Goal: Task Accomplishment & Management: Manage account settings

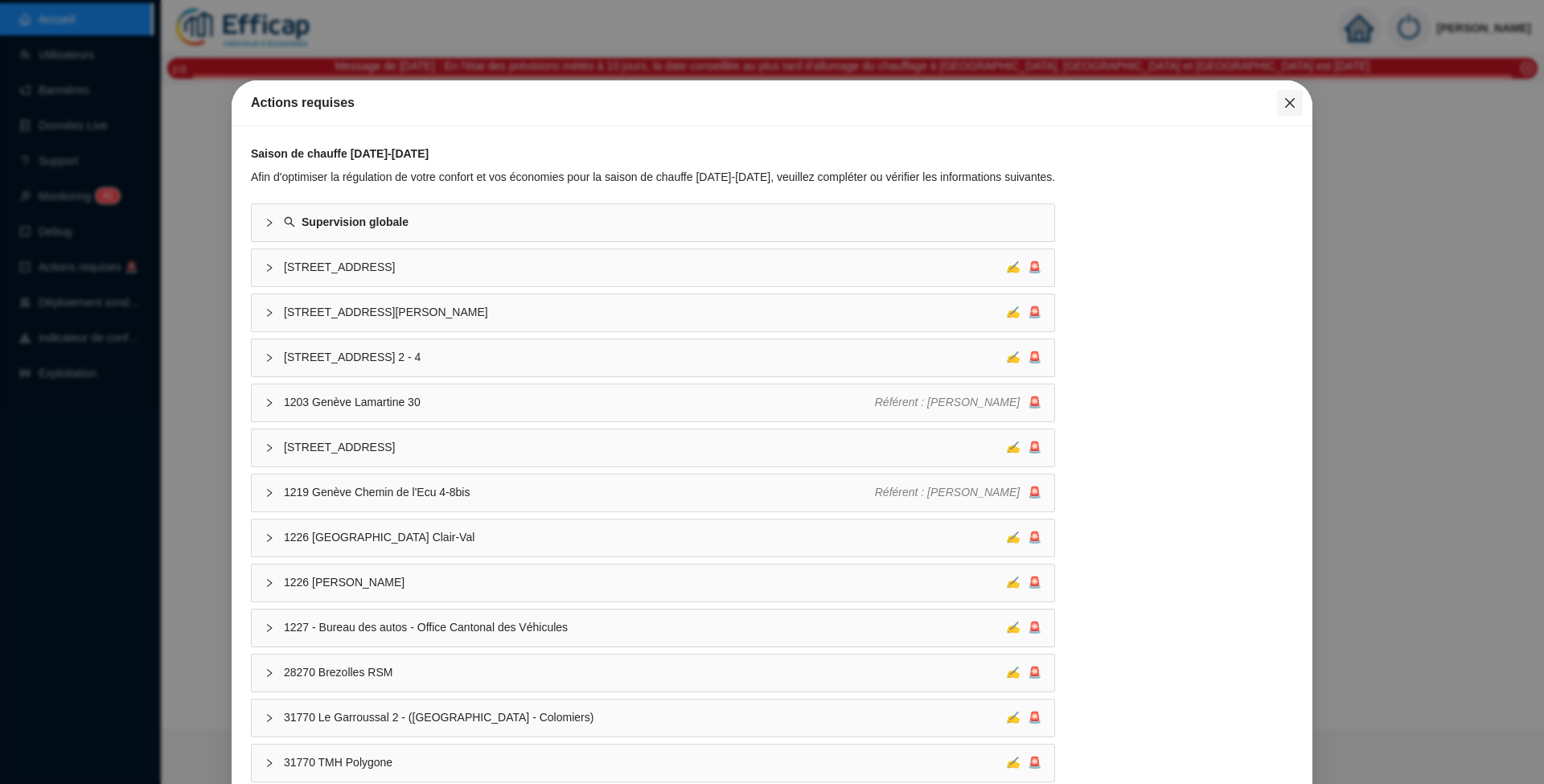
click at [1284, 106] on icon "close" at bounding box center [1290, 102] width 13 height 13
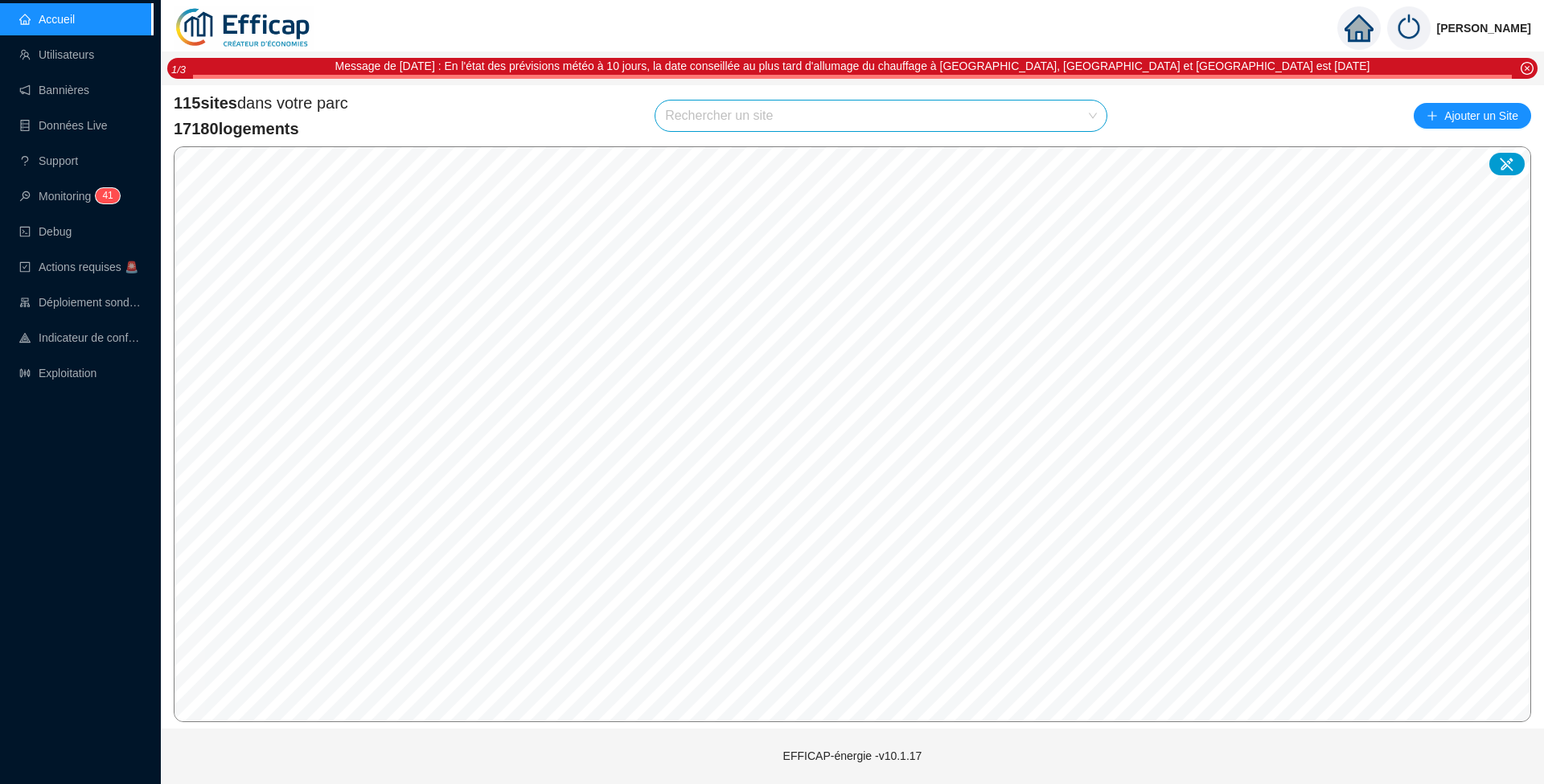
click at [759, 122] on input "search" at bounding box center [873, 116] width 417 height 31
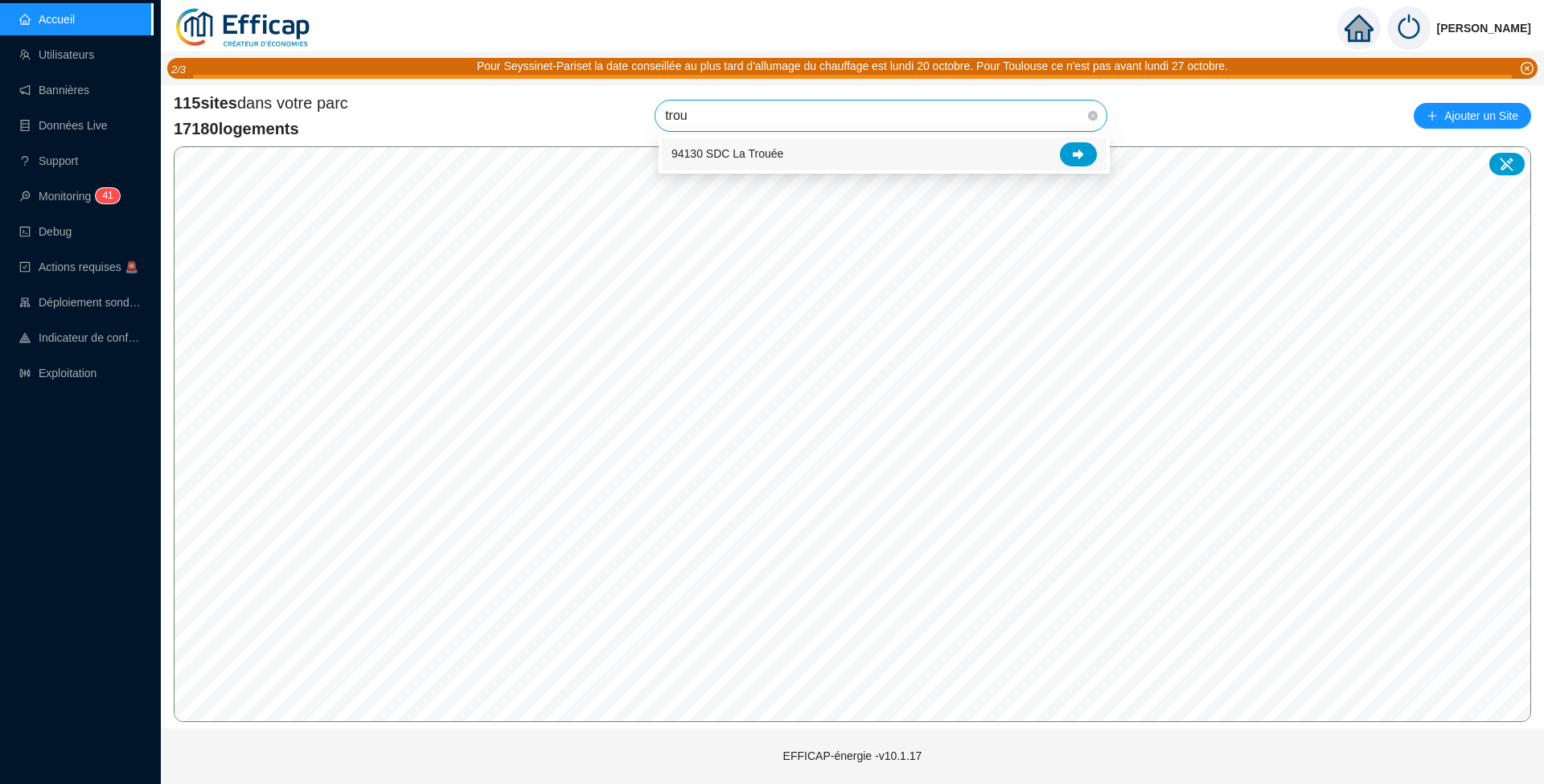
type input "troué"
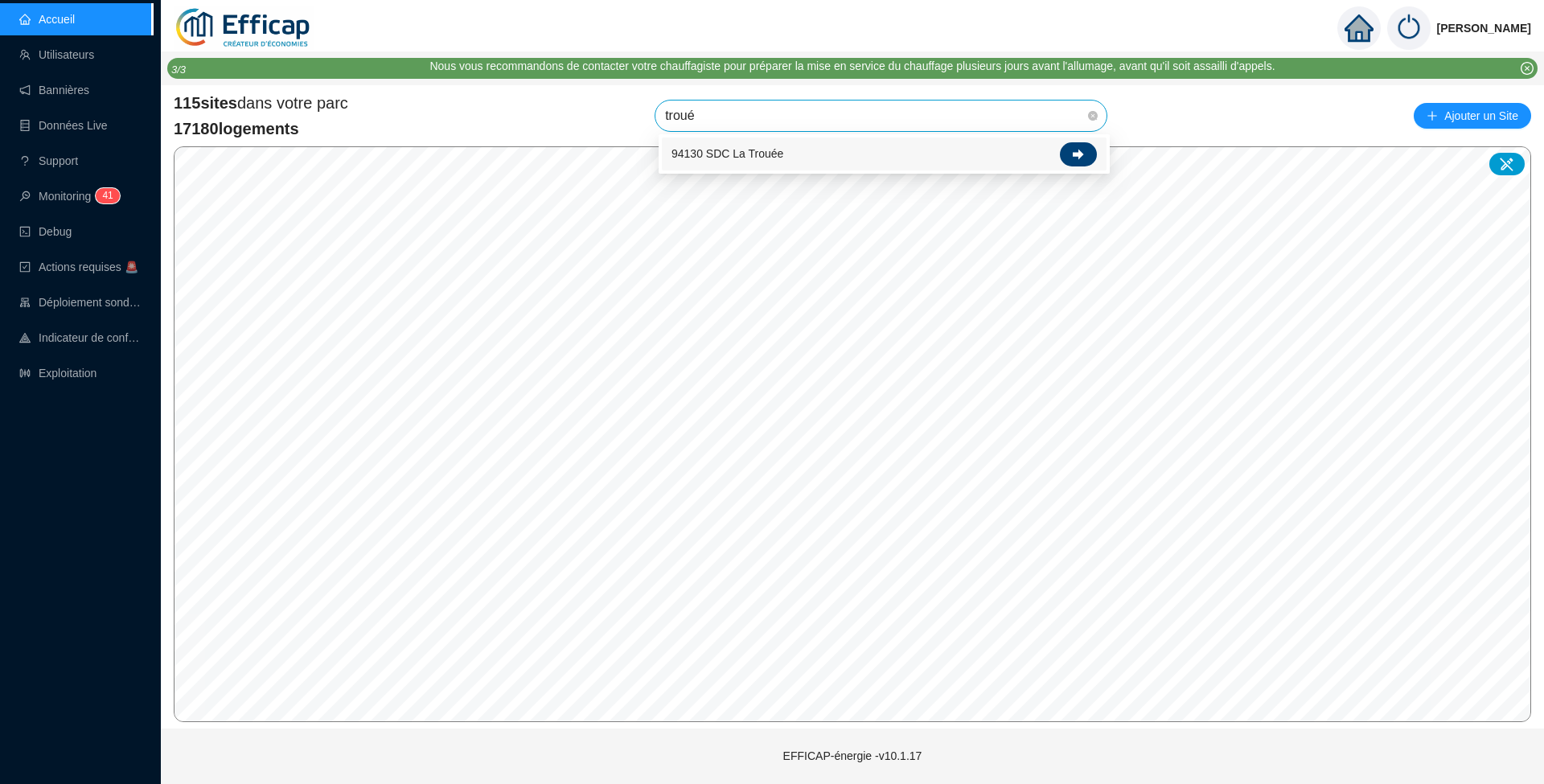
click at [1075, 151] on icon at bounding box center [1078, 154] width 11 height 11
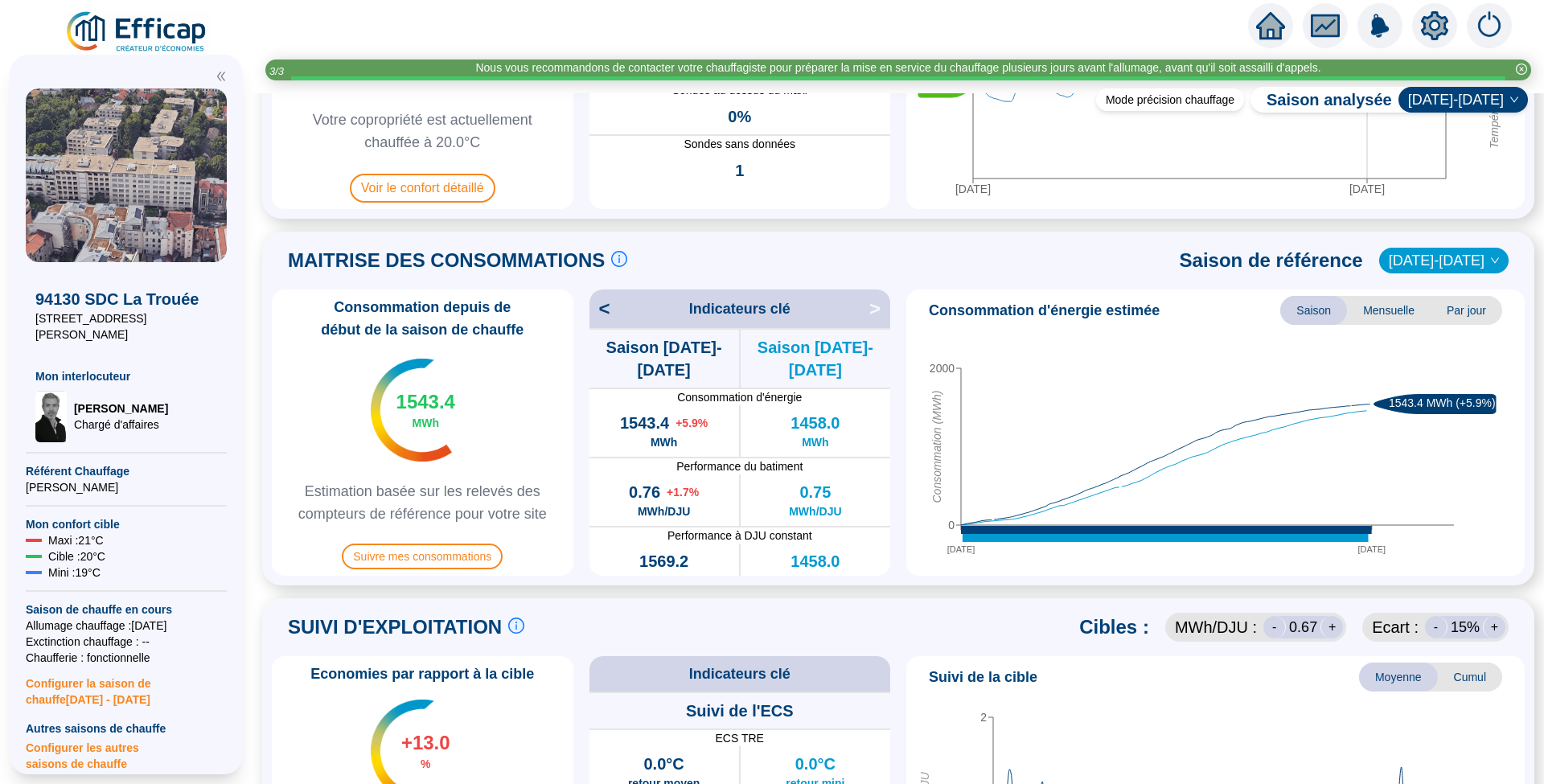
scroll to position [322, 0]
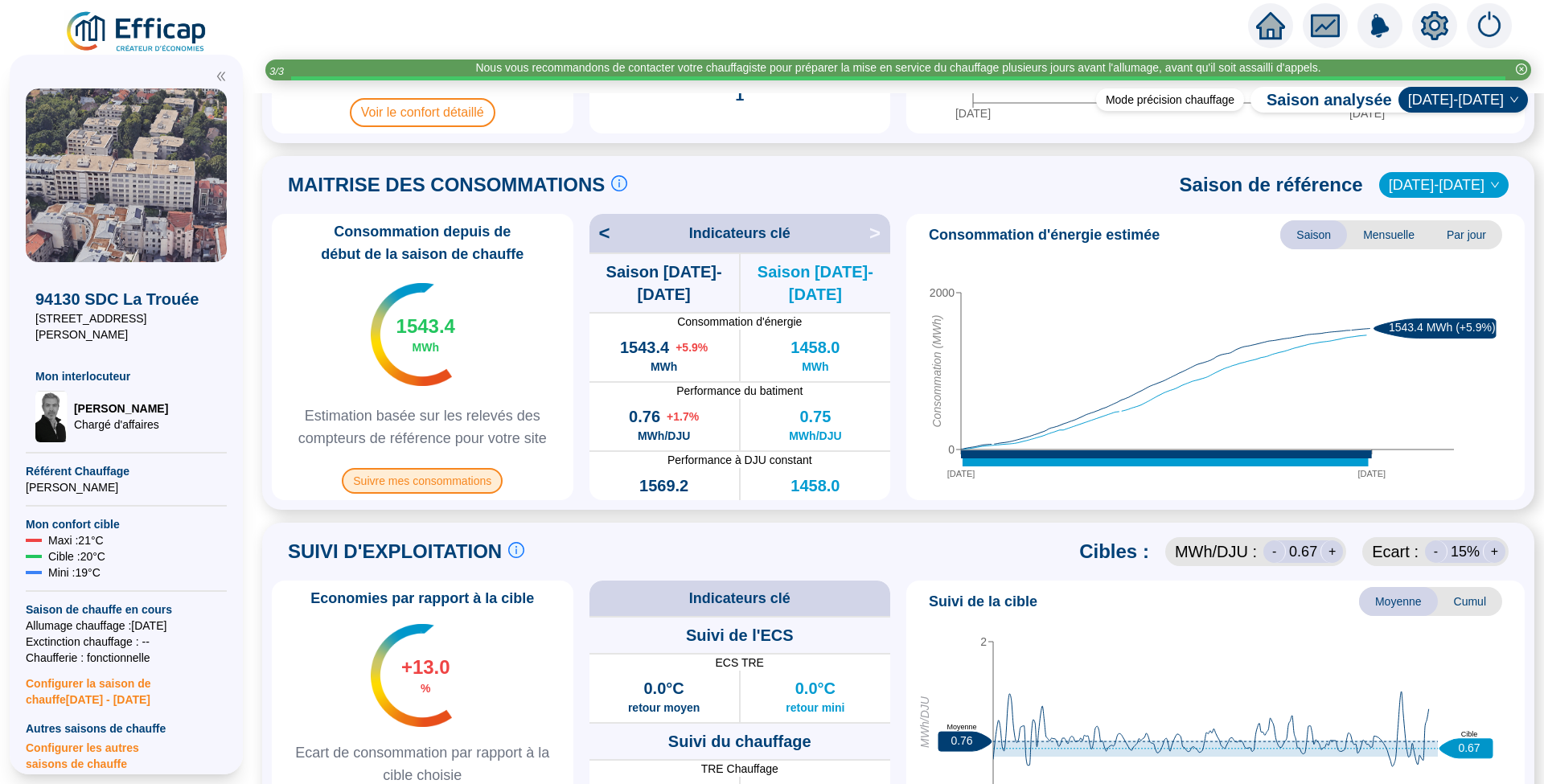
click at [417, 482] on span "Suivre mes consommations" at bounding box center [422, 481] width 161 height 26
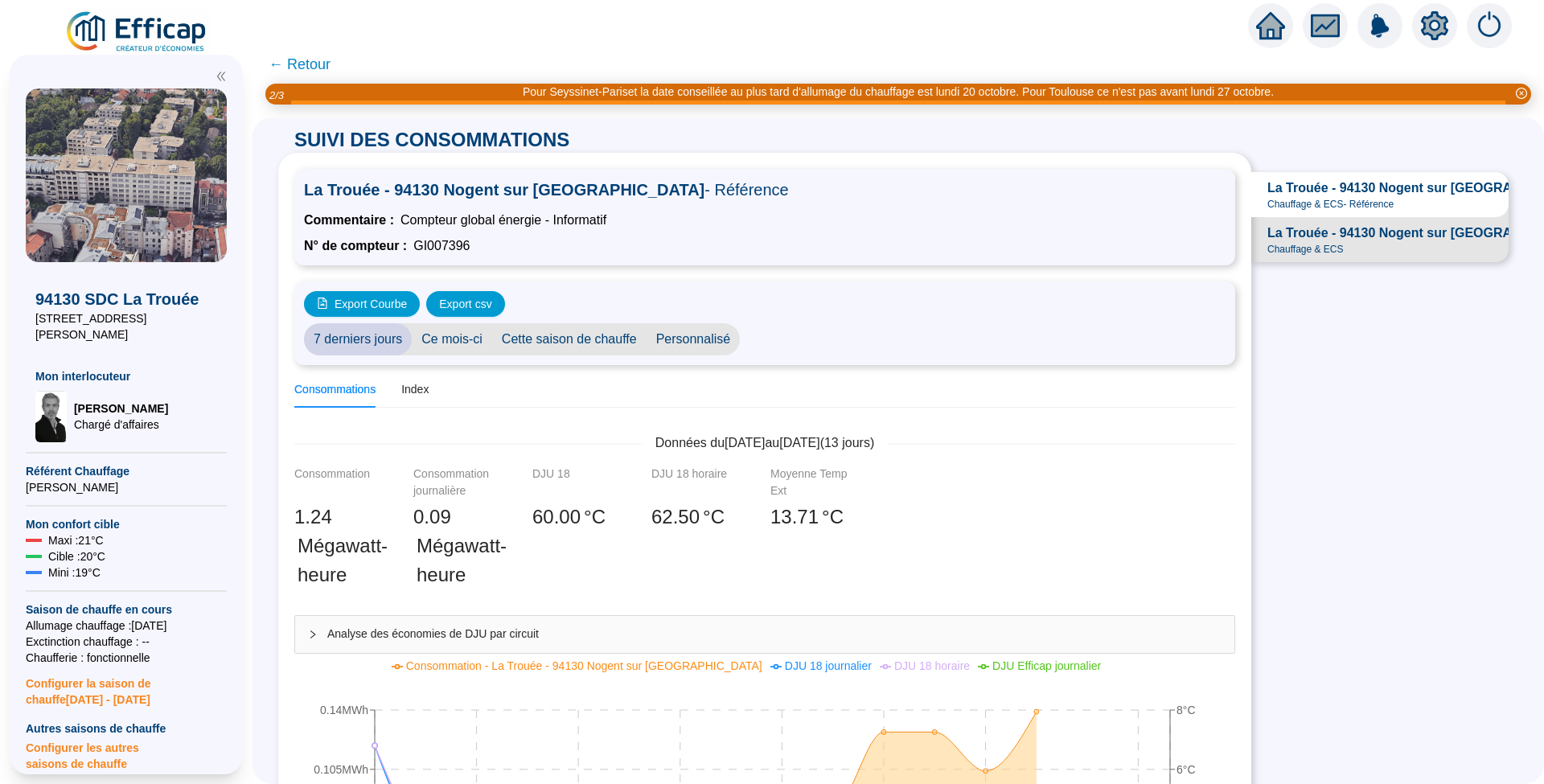
scroll to position [107, 0]
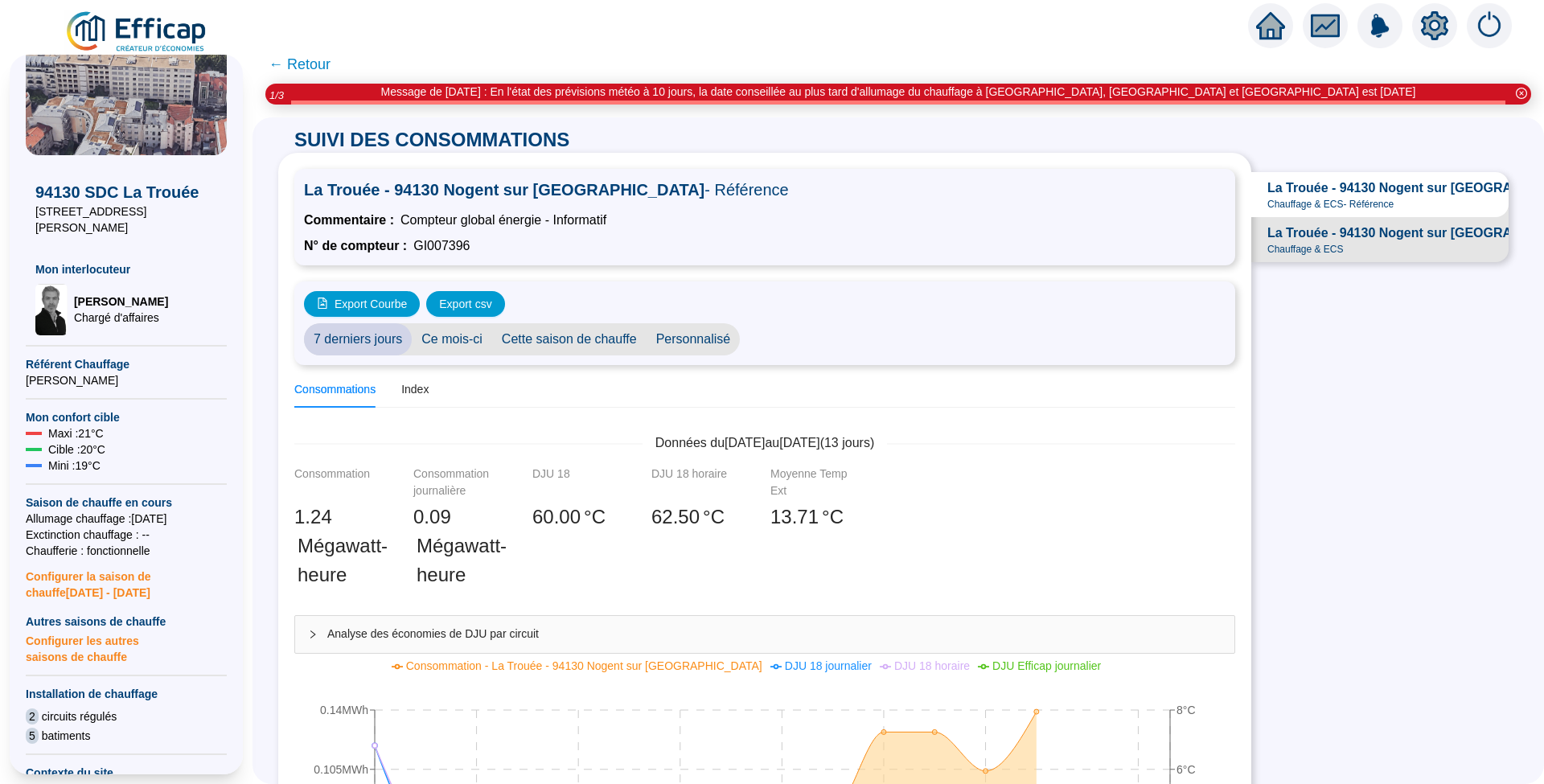
click at [77, 640] on span "Configurer les autres saisons de chauffe" at bounding box center [126, 646] width 201 height 35
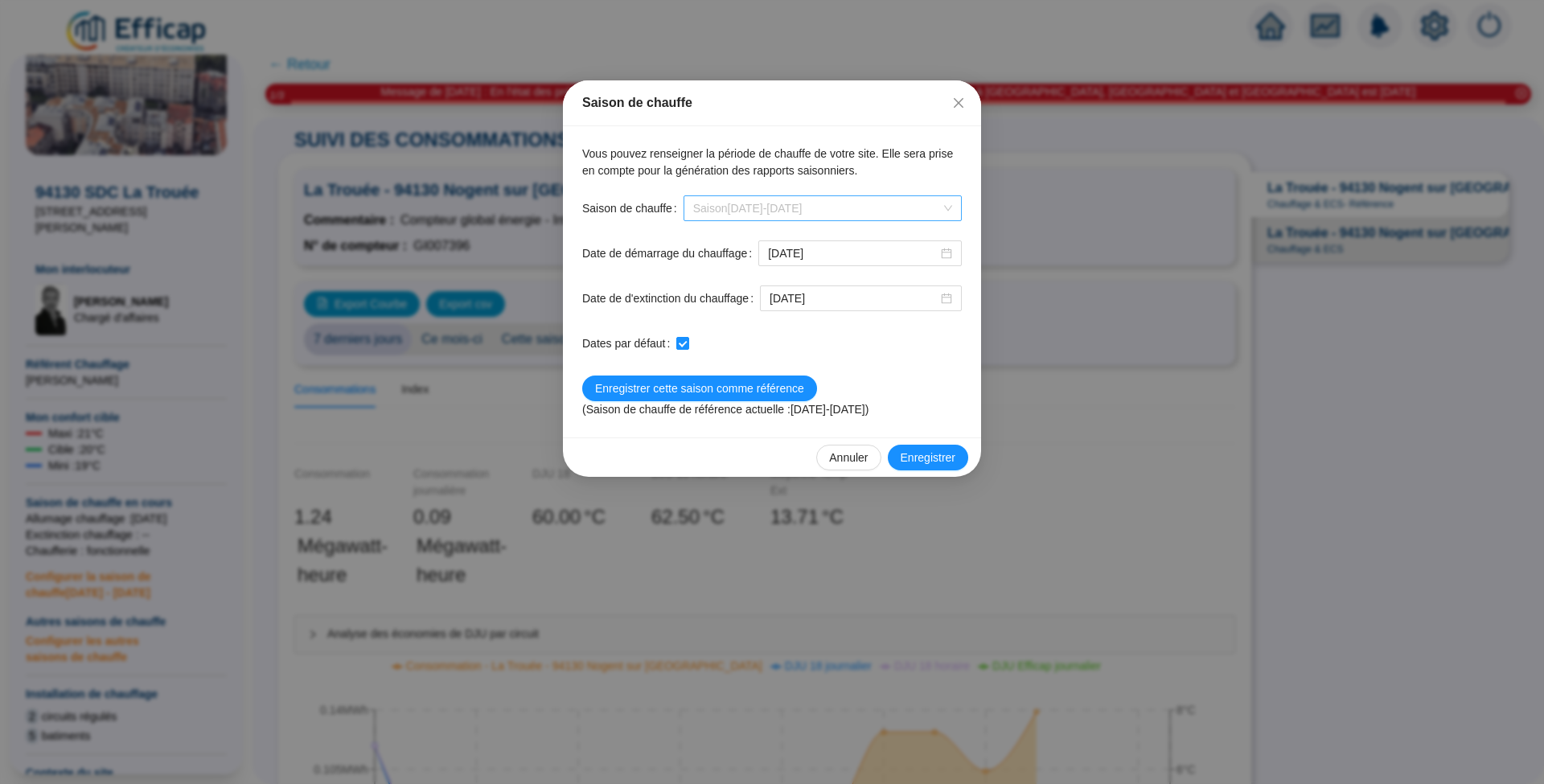
scroll to position [26, 0]
click at [944, 204] on span "Saison [DATE]-[DATE]" at bounding box center [822, 208] width 259 height 24
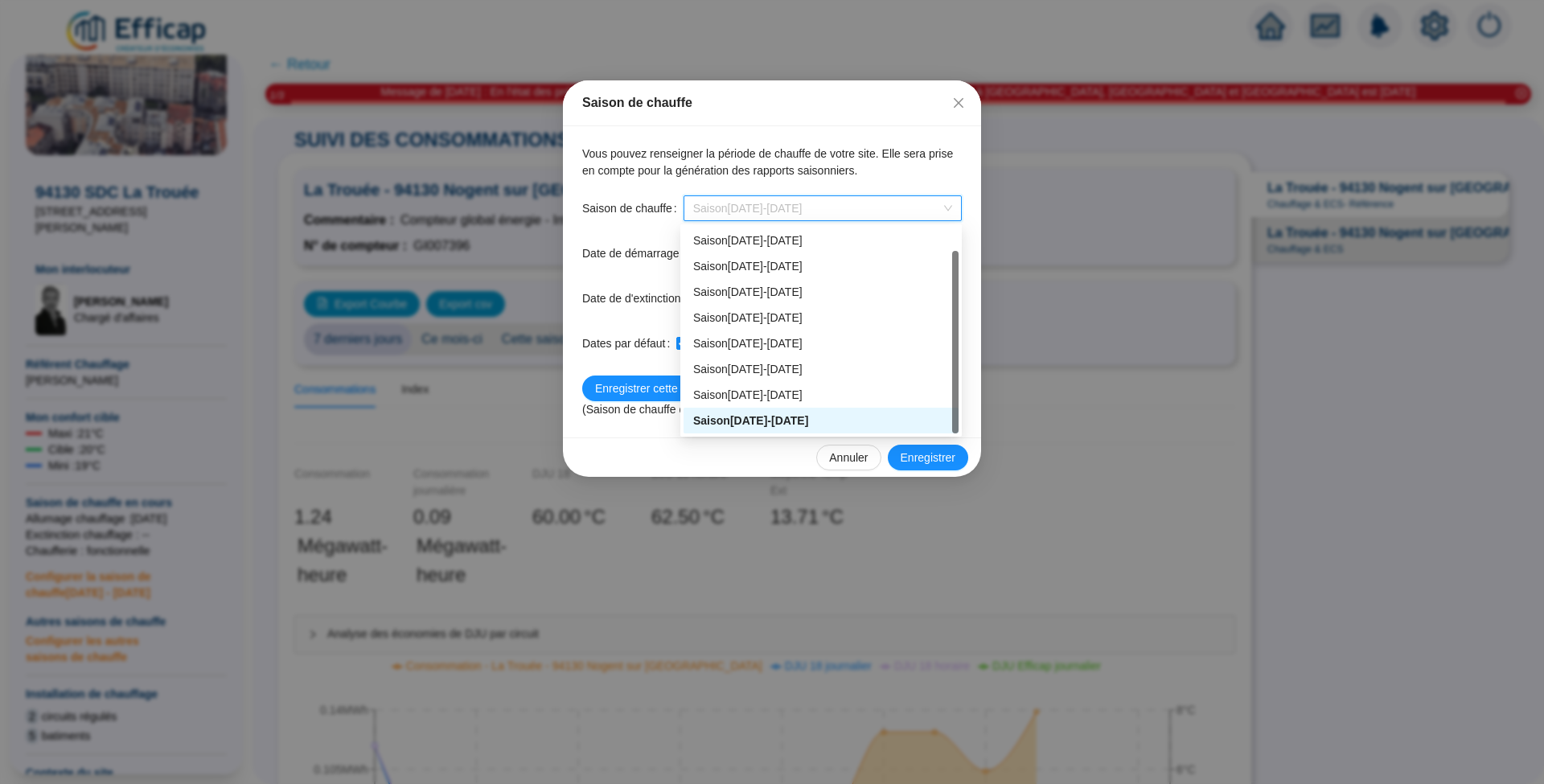
click at [944, 204] on span "Saison [DATE]-[DATE]" at bounding box center [822, 208] width 259 height 24
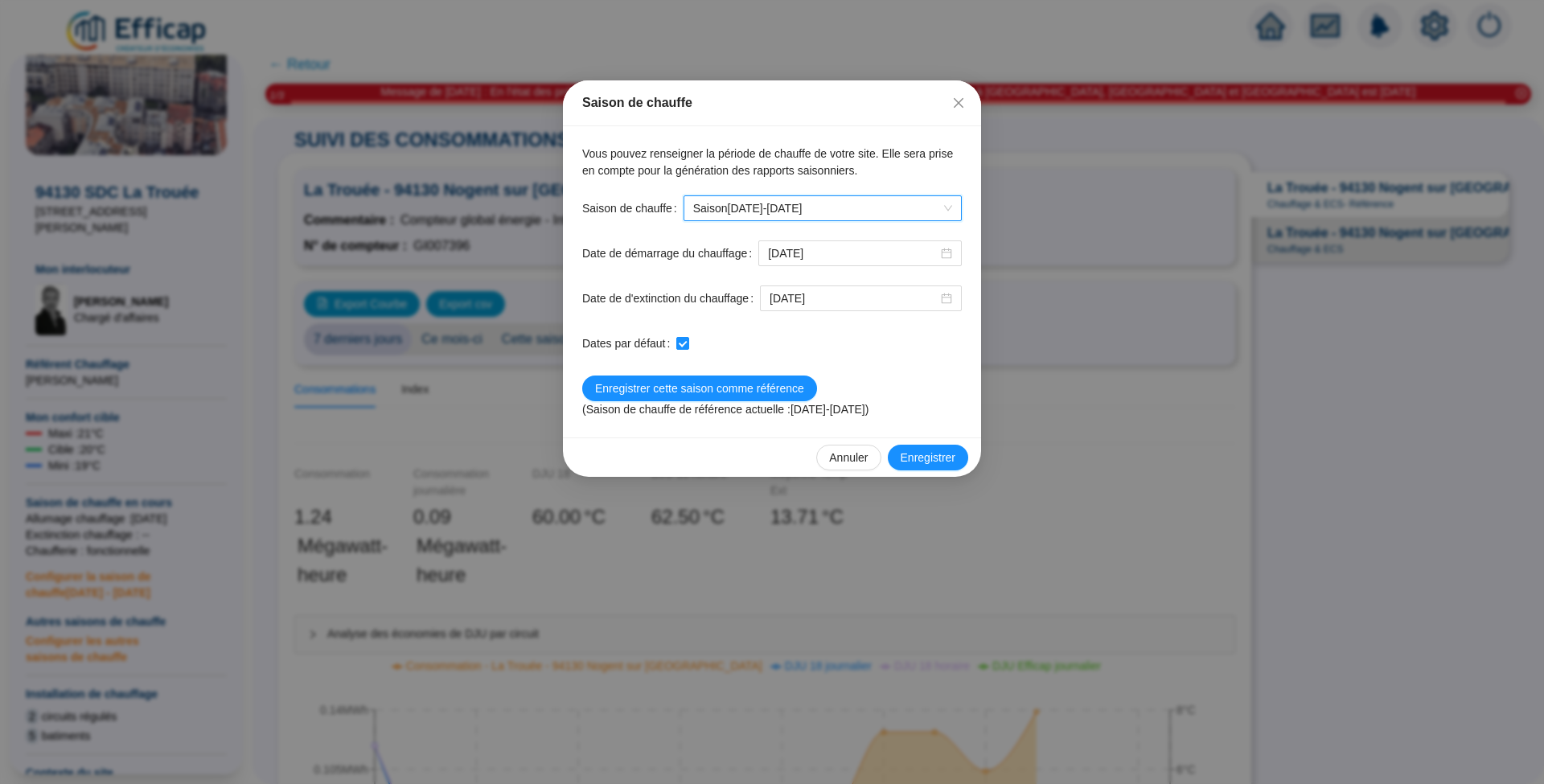
click at [944, 204] on span "Saison [DATE]-[DATE]" at bounding box center [822, 208] width 259 height 24
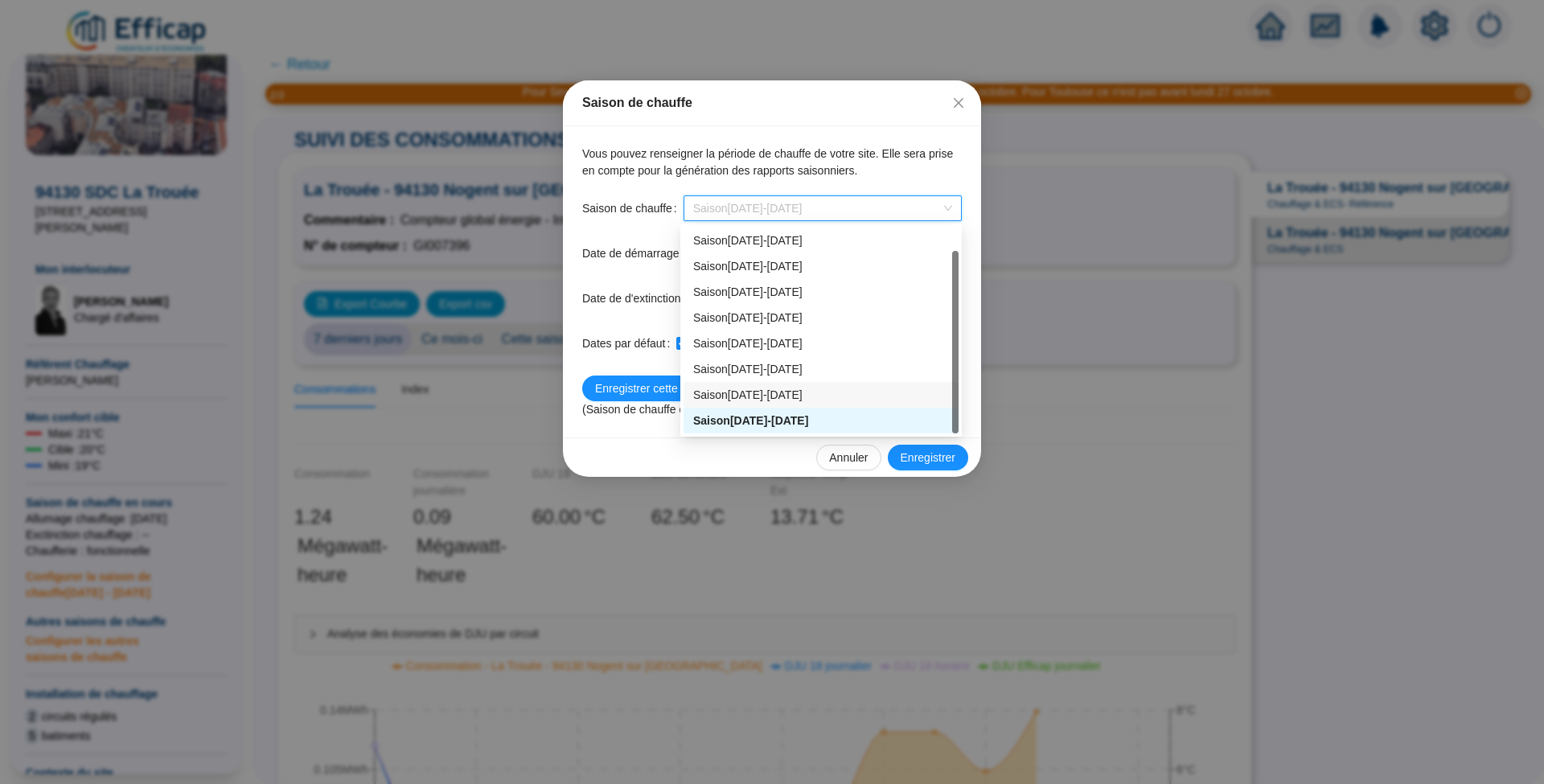
click at [861, 394] on div "Saison [DATE]-[DATE]" at bounding box center [820, 395] width 255 height 17
type input "[DATE]"
checkbox input "false"
click at [940, 207] on span "Saison [DATE]-[DATE]" at bounding box center [822, 208] width 259 height 24
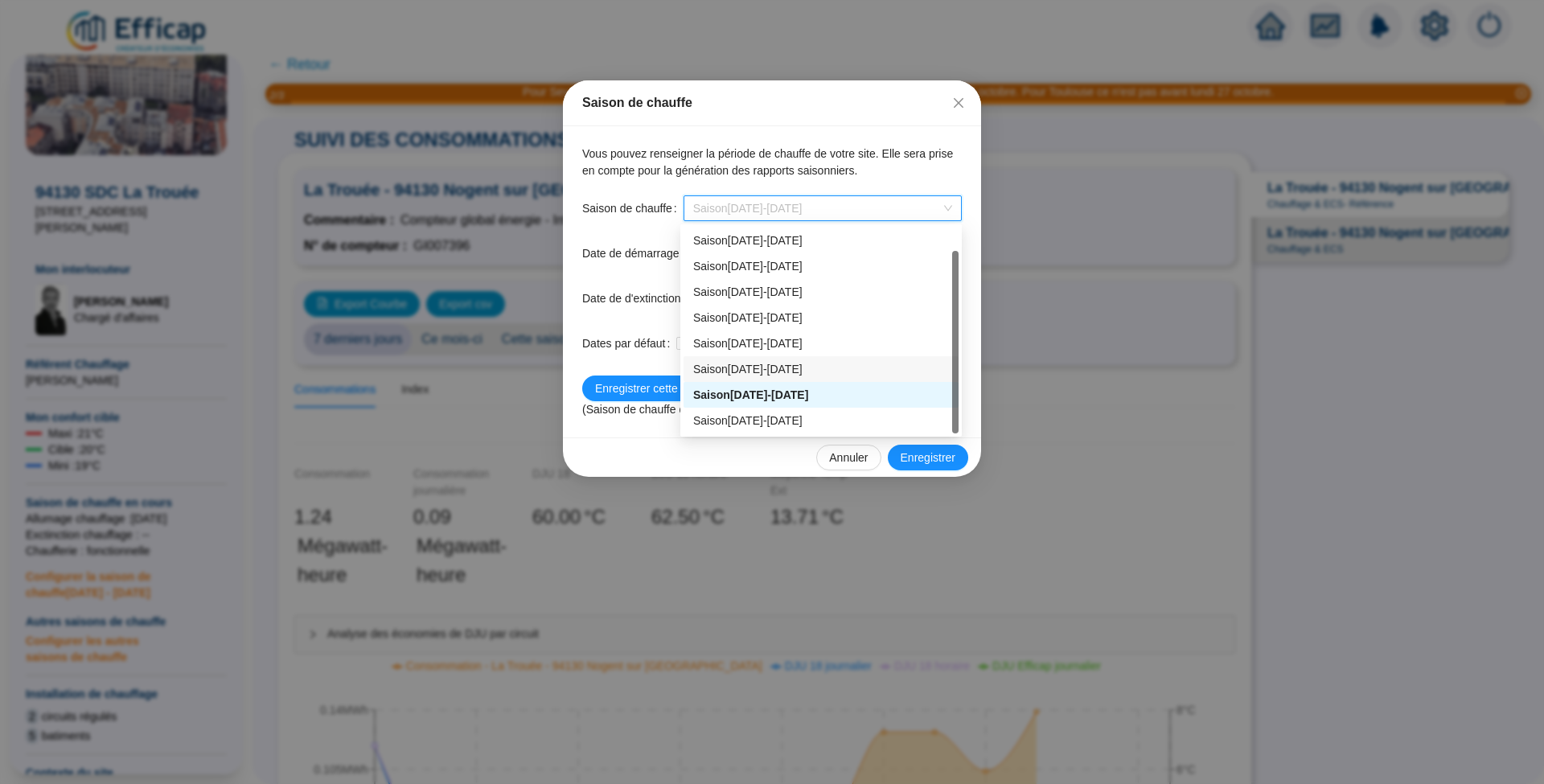
click at [863, 372] on div "Saison [DATE]-[DATE]" at bounding box center [820, 370] width 255 height 17
type input "[DATE]"
checkbox input "true"
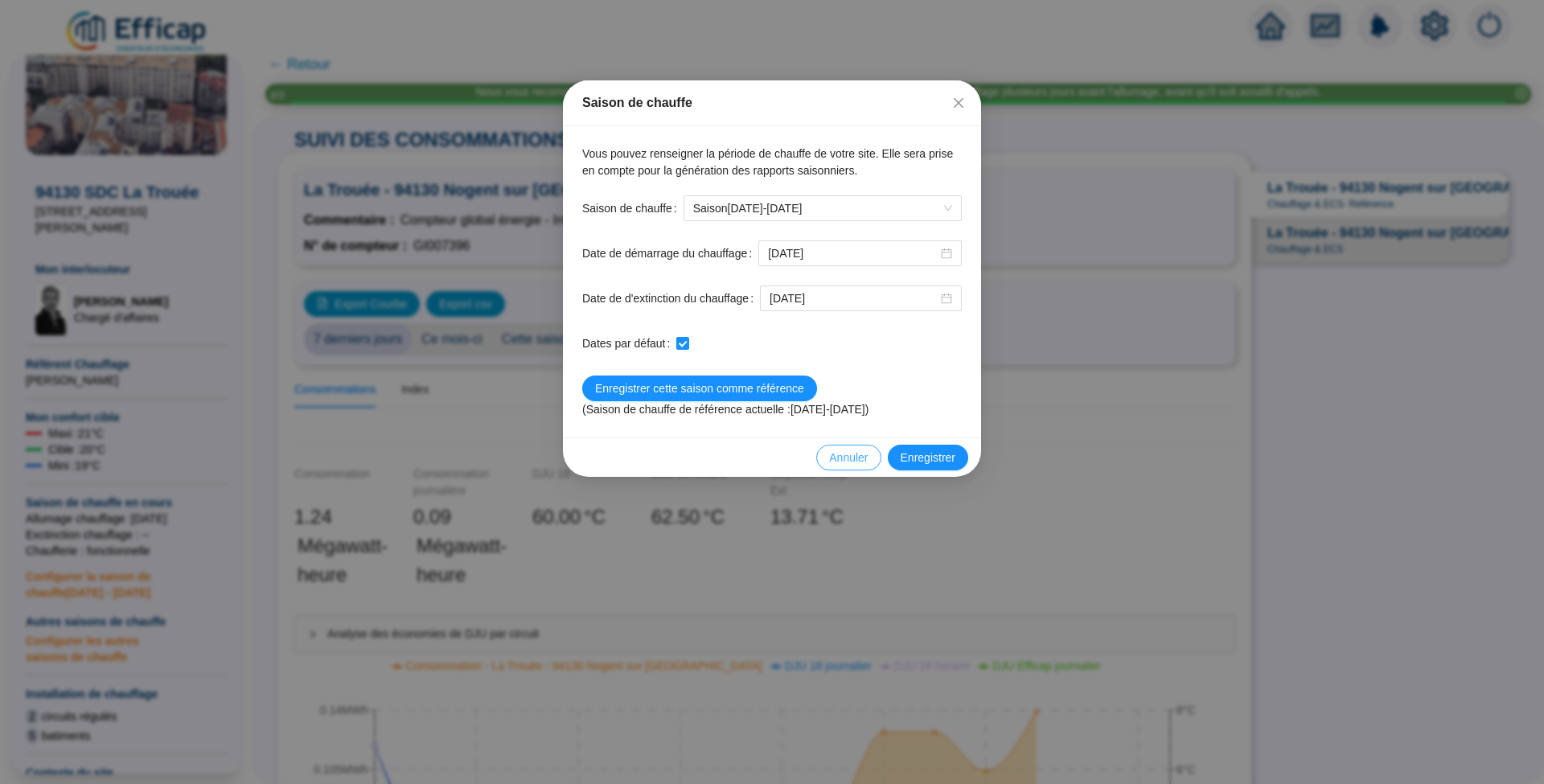
click at [849, 456] on span "Annuler" at bounding box center [848, 458] width 39 height 17
